Goal: Find specific page/section: Find specific page/section

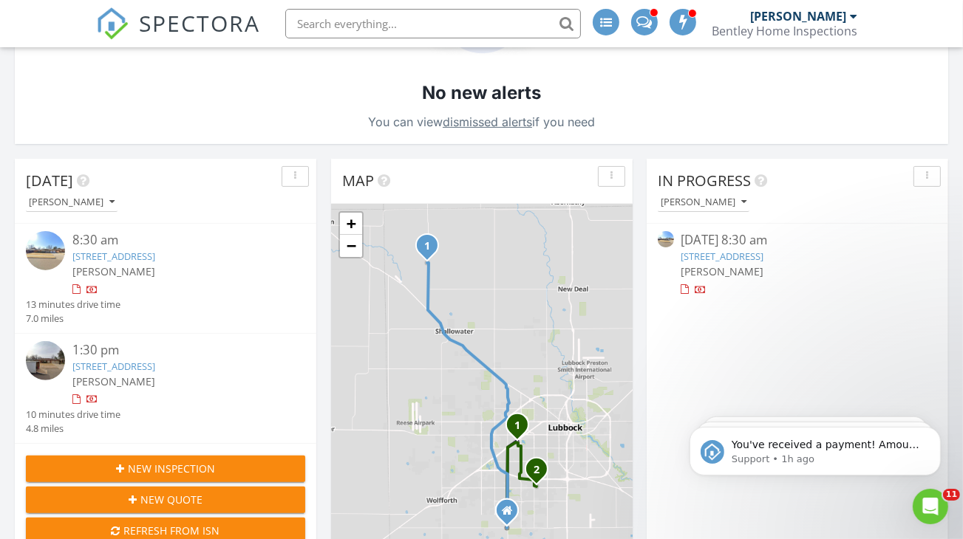
scroll to position [296, 0]
click at [755, 249] on link "4609 27th St, Lubbock, TX 79410" at bounding box center [722, 255] width 83 height 13
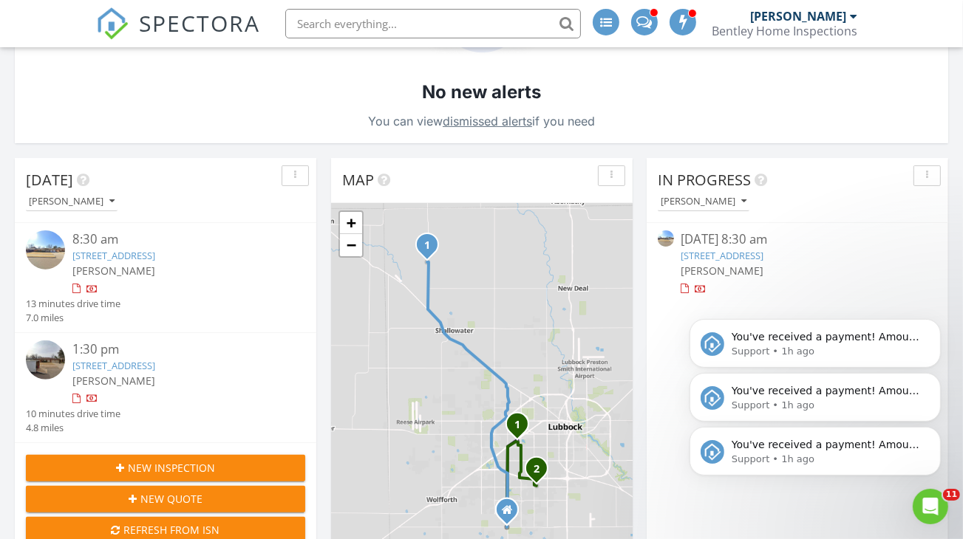
click at [933, 433] on icon "Dismiss notification" at bounding box center [935, 431] width 7 height 7
click at [934, 433] on icon "Dismiss notification" at bounding box center [935, 431] width 7 height 7
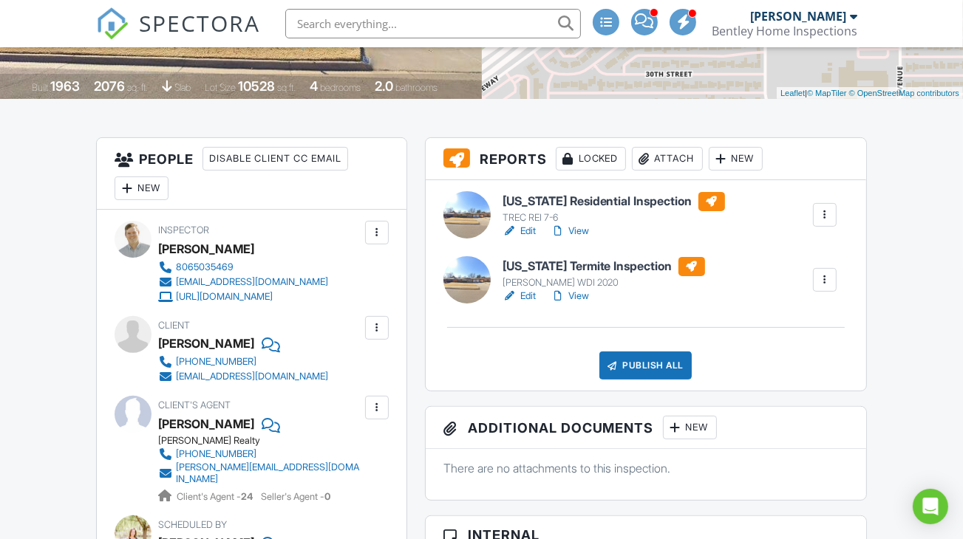
scroll to position [310, 0]
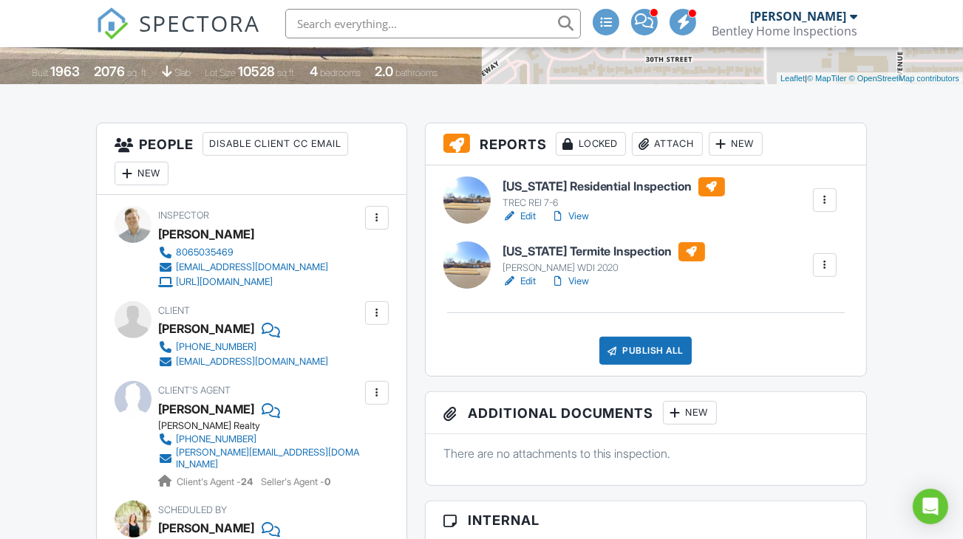
click at [610, 262] on h6 "[US_STATE] Termite Inspection" at bounding box center [603, 251] width 202 height 19
